Goal: Task Accomplishment & Management: Manage account settings

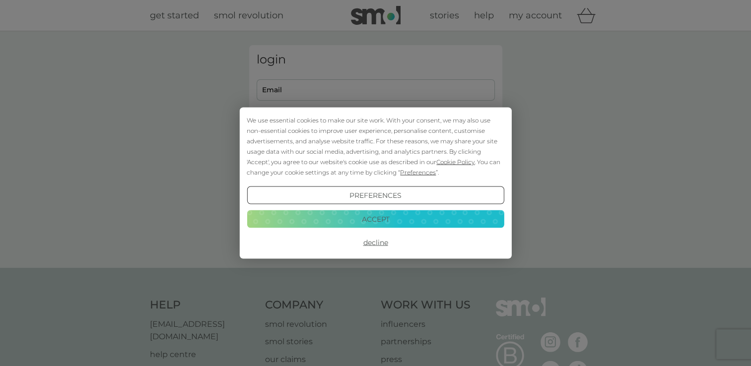
click at [338, 217] on button "Accept" at bounding box center [375, 219] width 257 height 18
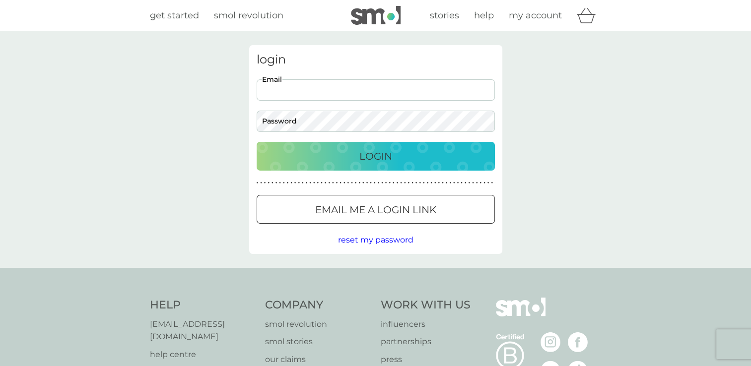
click at [298, 93] on input "Email" at bounding box center [376, 89] width 238 height 21
type input "Sheila.holt.1256@gmail.com"
click at [380, 156] on p "Login" at bounding box center [375, 156] width 33 height 16
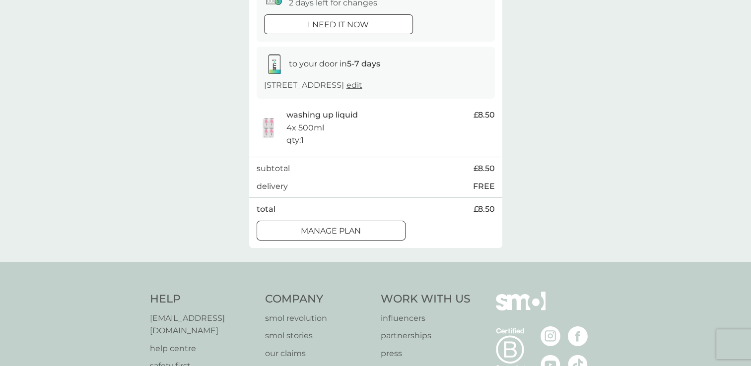
scroll to position [139, 0]
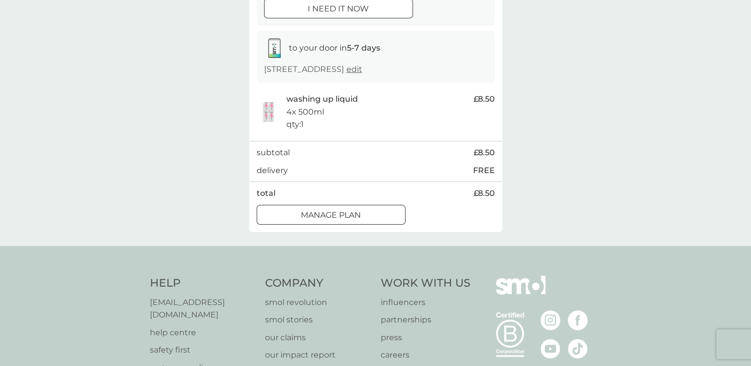
click at [336, 213] on div at bounding box center [331, 215] width 36 height 10
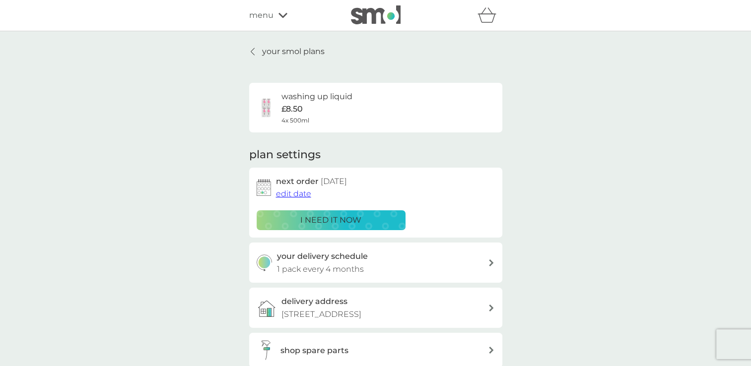
click at [289, 193] on span "edit date" at bounding box center [293, 193] width 35 height 9
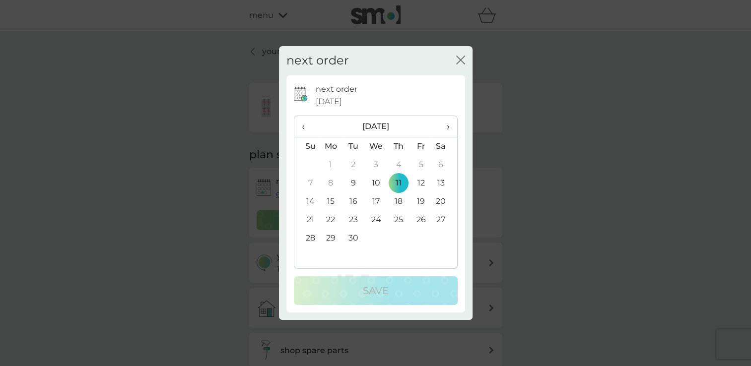
click at [449, 125] on th "›" at bounding box center [444, 126] width 25 height 21
click at [419, 182] on td "10" at bounding box center [421, 183] width 22 height 18
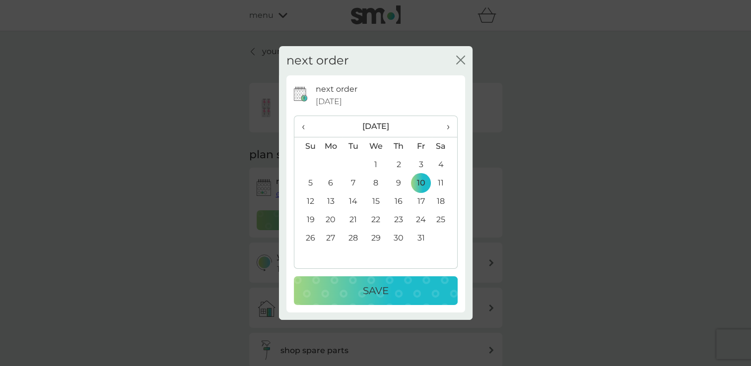
click at [379, 292] on p "Save" at bounding box center [376, 291] width 26 height 16
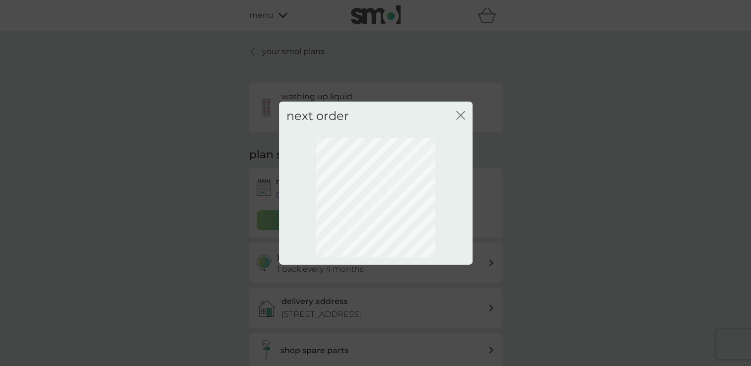
click at [379, 292] on div "next order close" at bounding box center [375, 183] width 751 height 366
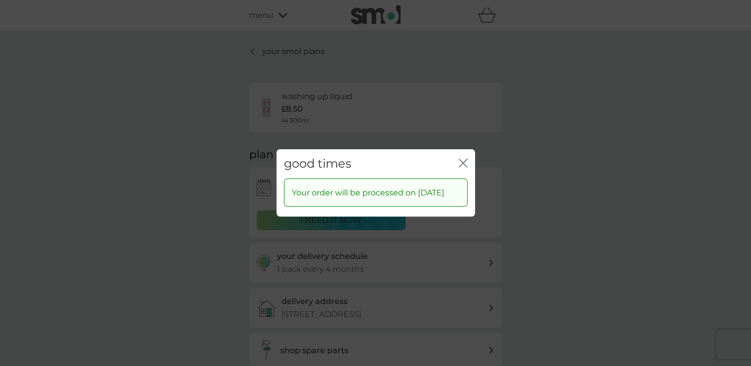
click at [461, 159] on icon "close" at bounding box center [463, 163] width 9 height 9
